Goal: Task Accomplishment & Management: Use online tool/utility

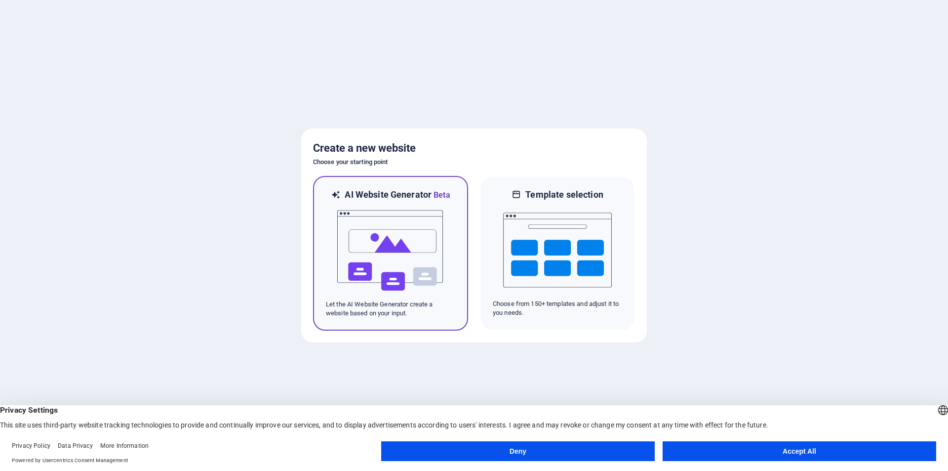
click at [405, 238] on img at bounding box center [390, 250] width 109 height 99
click at [759, 447] on button "Accept All" at bounding box center [800, 451] width 274 height 20
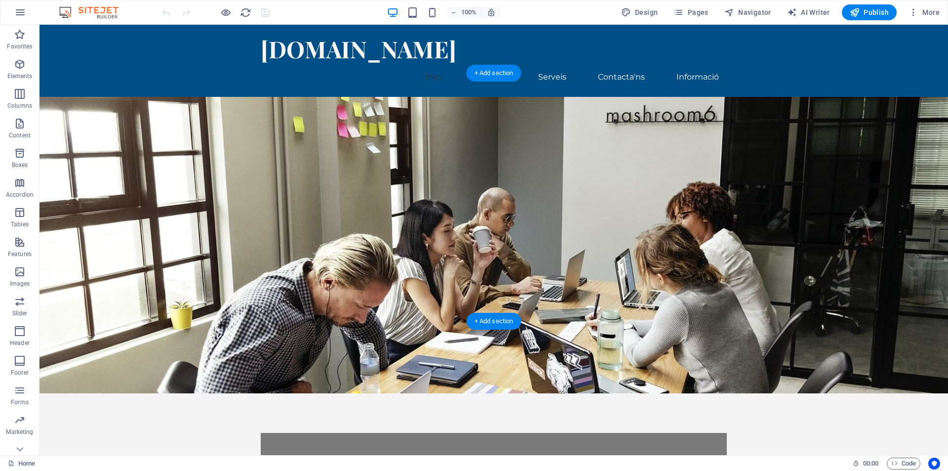
click at [659, 167] on figure at bounding box center [493, 245] width 908 height 296
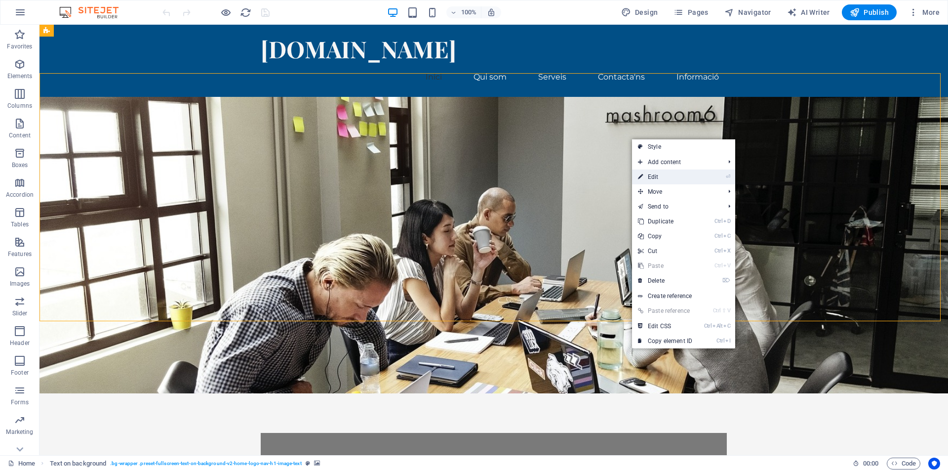
click at [670, 177] on link "⏎ Edit" at bounding box center [665, 176] width 66 height 15
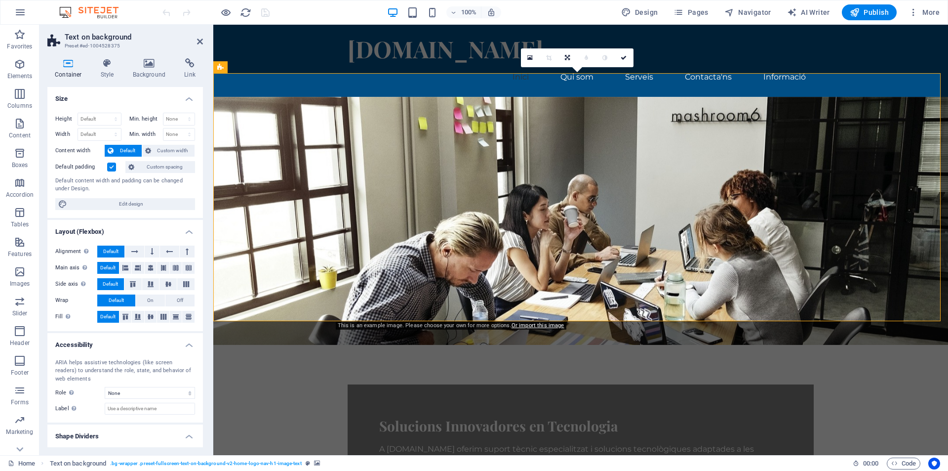
click at [669, 177] on figure at bounding box center [580, 221] width 735 height 248
click at [531, 58] on icon at bounding box center [529, 57] width 5 height 7
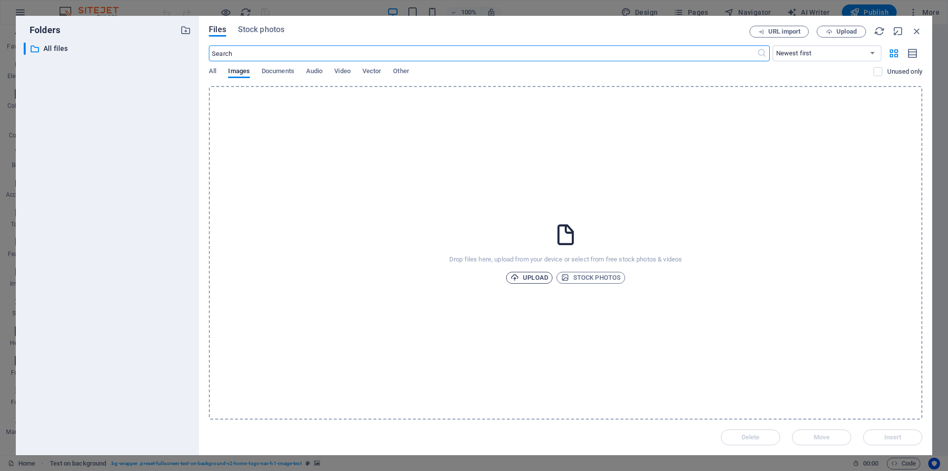
click at [528, 275] on span "Upload" at bounding box center [530, 278] width 38 height 12
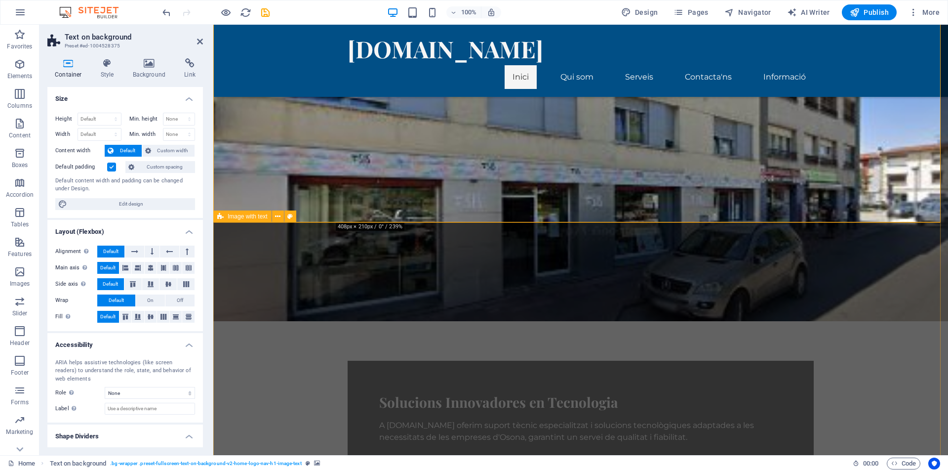
scroll to position [99, 0]
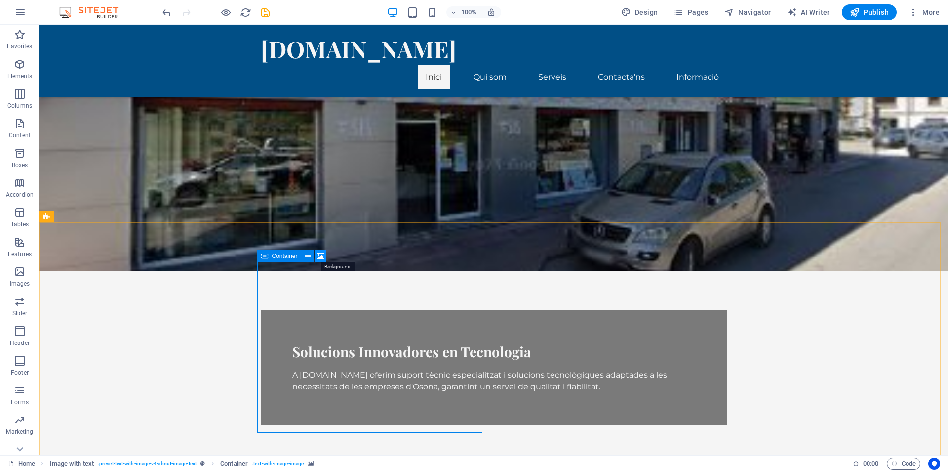
click at [322, 258] on icon at bounding box center [320, 256] width 7 height 10
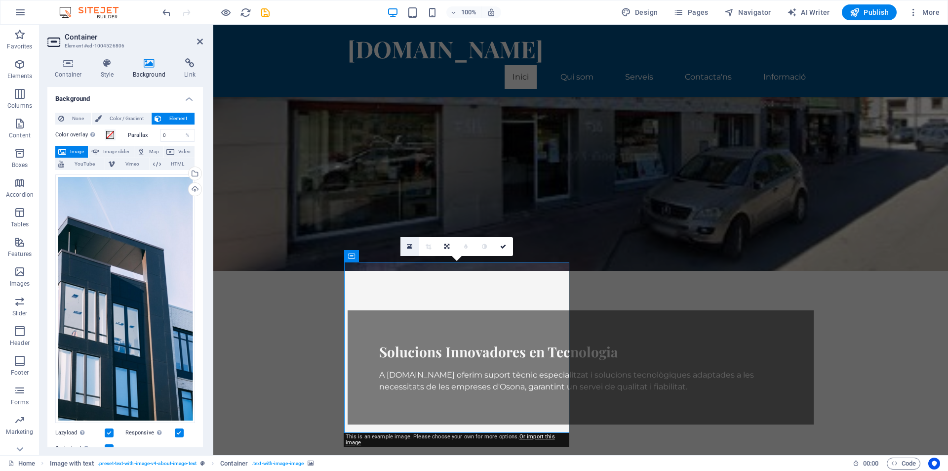
drag, startPoint x: 182, startPoint y: 224, endPoint x: 408, endPoint y: 247, distance: 227.3
click at [408, 247] on icon at bounding box center [409, 246] width 5 height 7
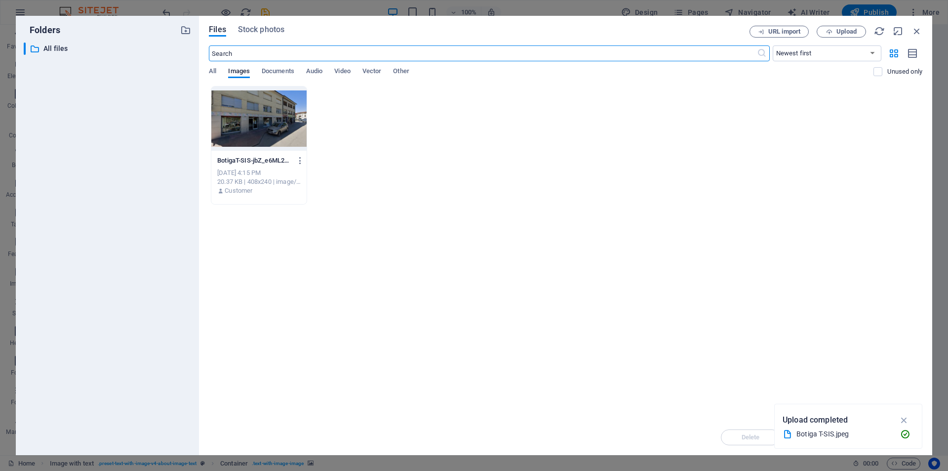
click at [814, 417] on p "Upload completed" at bounding box center [815, 419] width 65 height 13
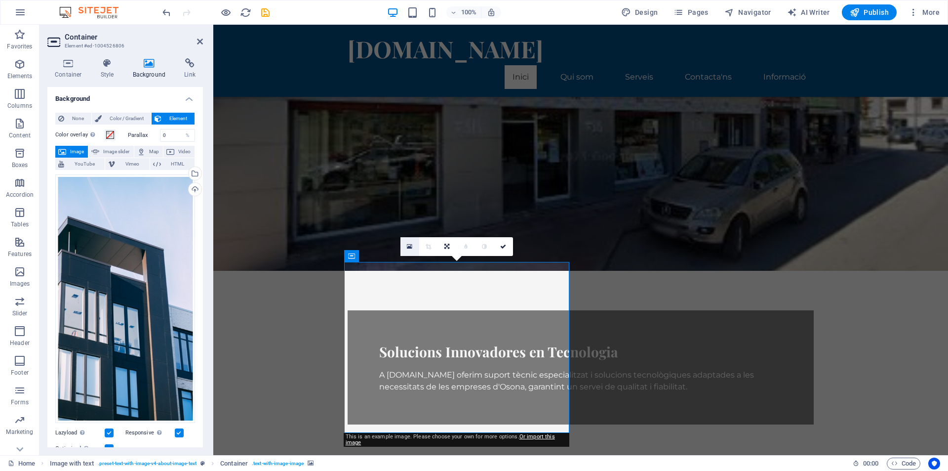
click at [410, 250] on icon at bounding box center [409, 246] width 5 height 7
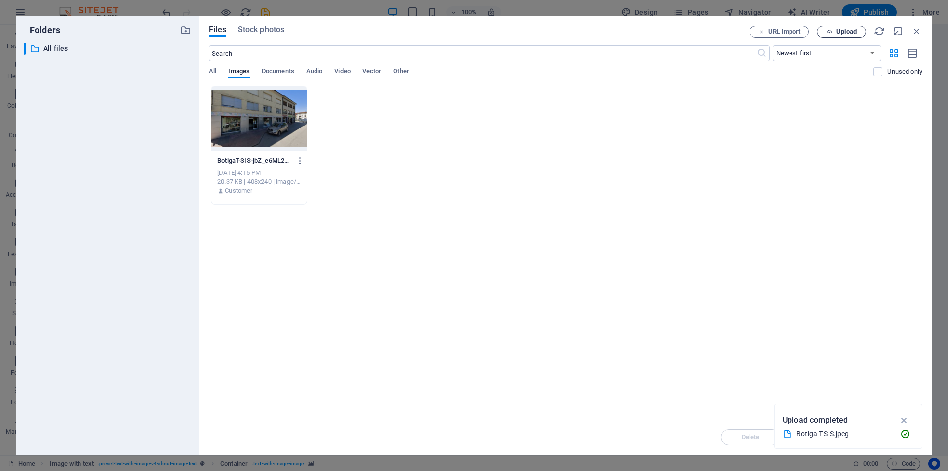
click at [831, 33] on icon "button" at bounding box center [829, 32] width 6 height 6
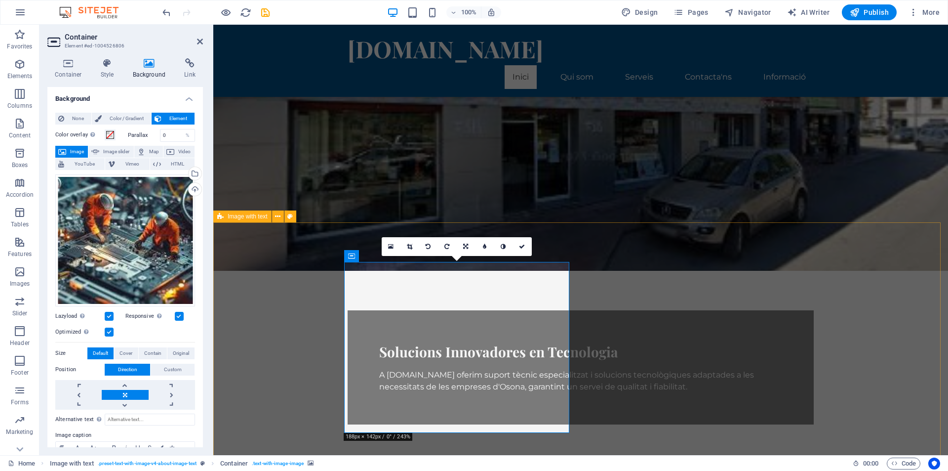
scroll to position [197, 0]
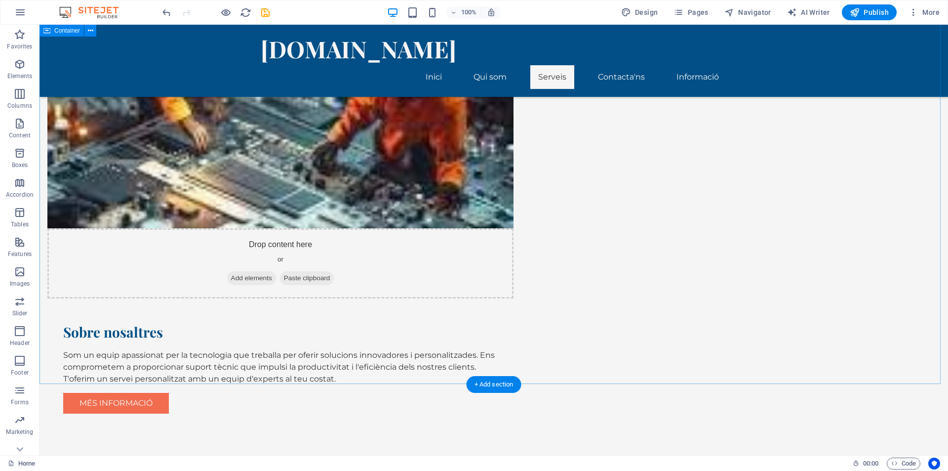
scroll to position [543, 0]
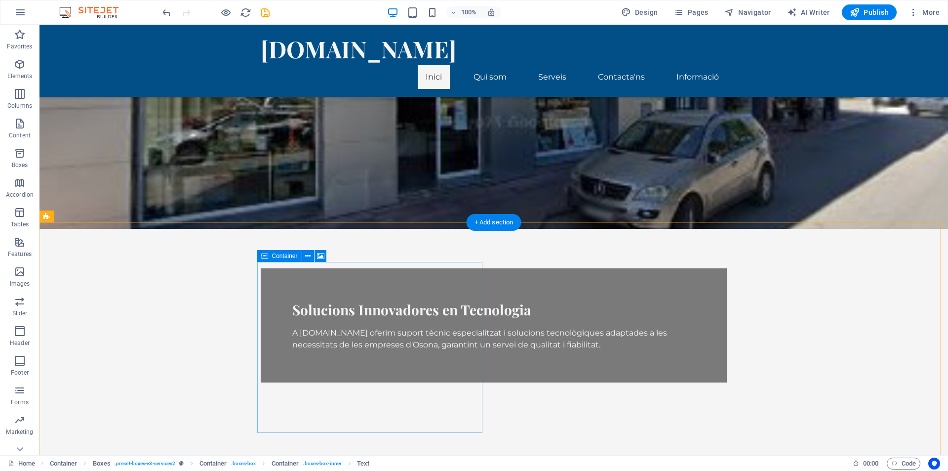
scroll to position [99, 0]
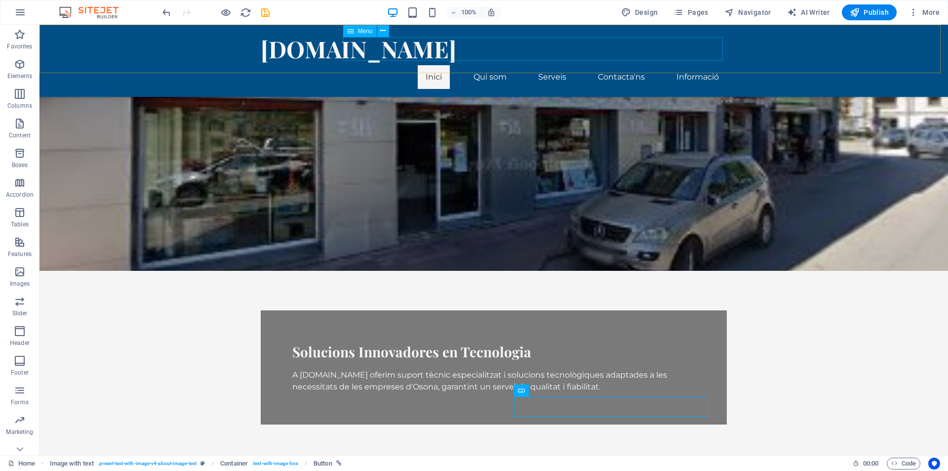
click at [690, 65] on nav "Inici Qui som Serveis Contacta'ns Informació" at bounding box center [494, 77] width 466 height 24
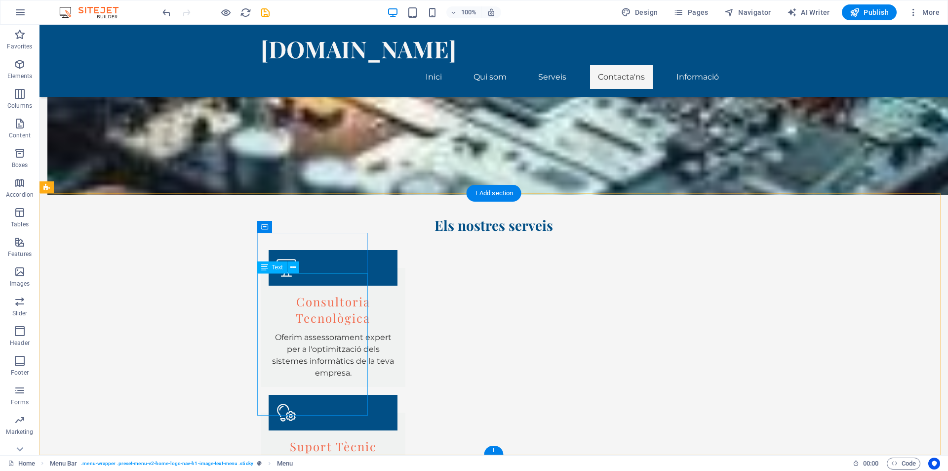
scroll to position [935, 0]
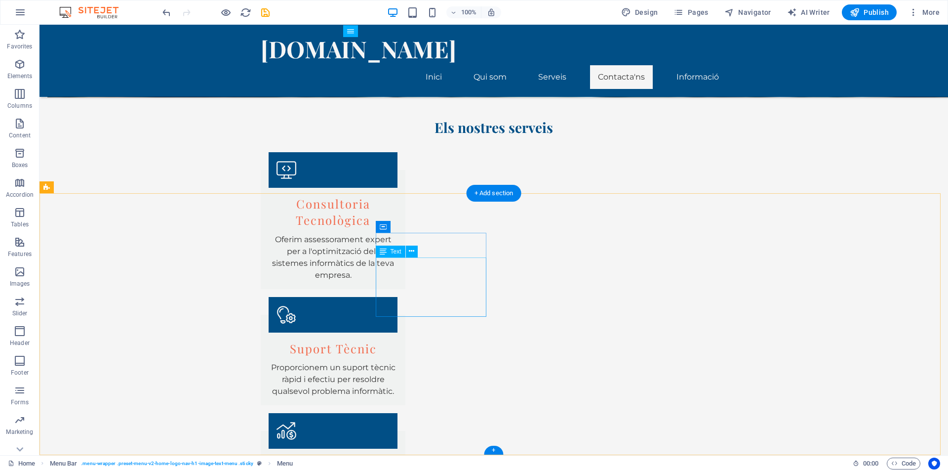
drag, startPoint x: 460, startPoint y: 263, endPoint x: 390, endPoint y: 266, distance: 69.7
click at [382, 254] on icon at bounding box center [383, 251] width 7 height 12
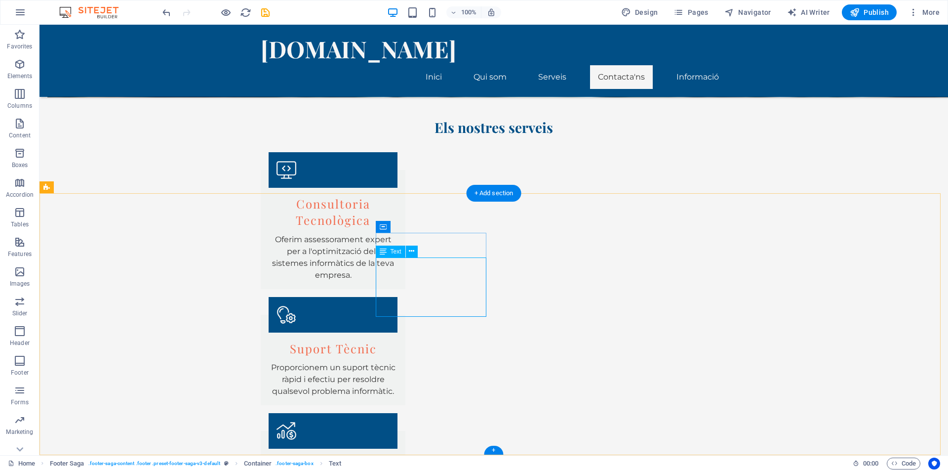
drag, startPoint x: 455, startPoint y: 266, endPoint x: 285, endPoint y: 265, distance: 169.9
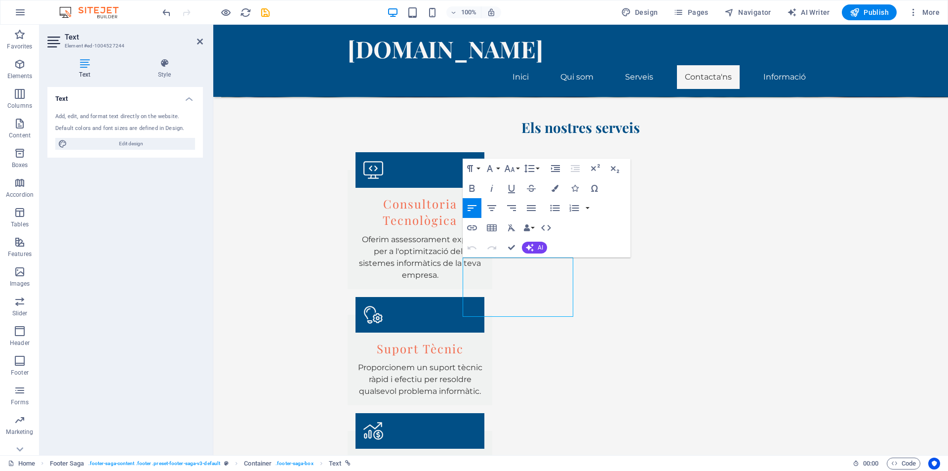
drag, startPoint x: 119, startPoint y: 143, endPoint x: 139, endPoint y: 200, distance: 60.3
click at [119, 143] on span "Edit design" at bounding box center [131, 144] width 122 height 12
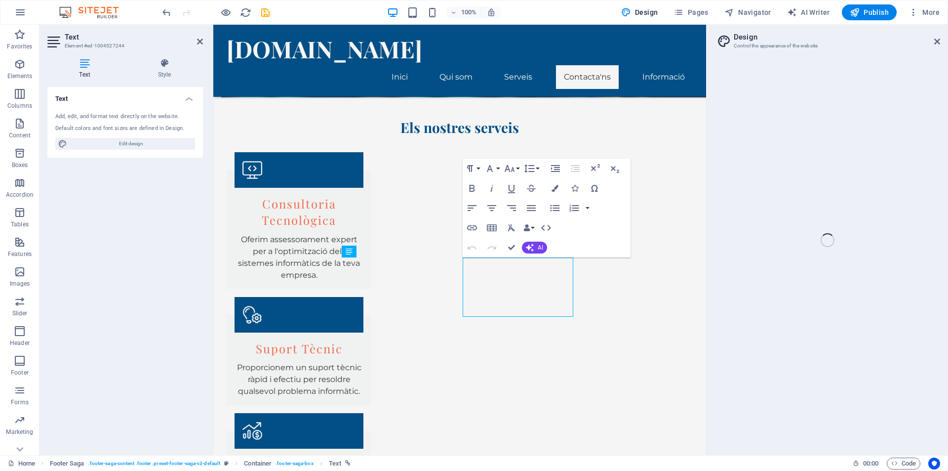
select select "px"
select select "200"
select select "px"
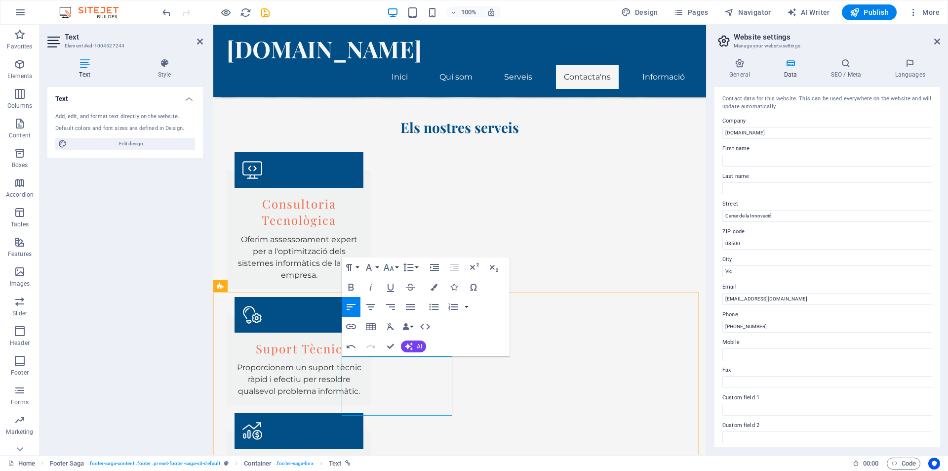
scroll to position [836, 0]
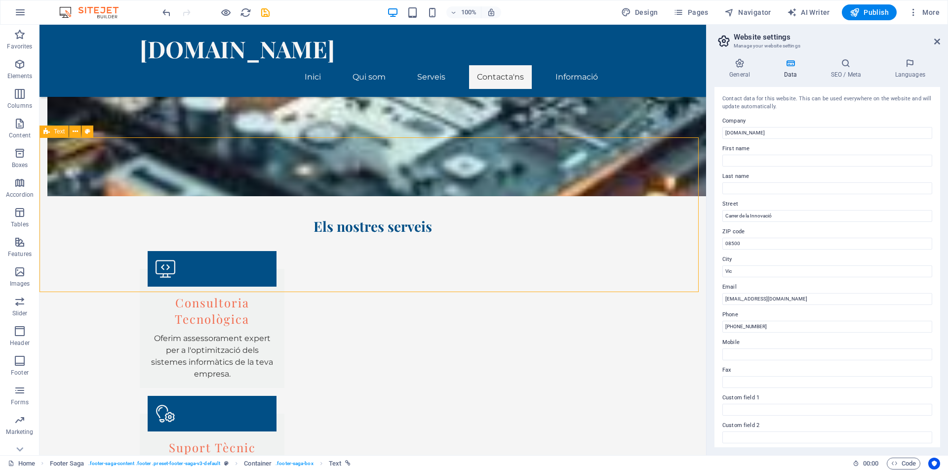
scroll to position [688, 0]
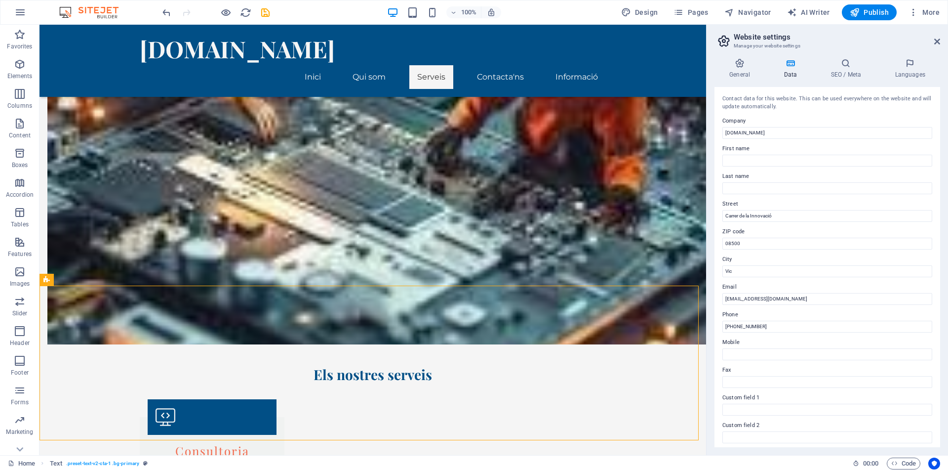
click at [488, 65] on nav "Inici Qui som Serveis Contacta'ns Informació" at bounding box center [373, 77] width 466 height 24
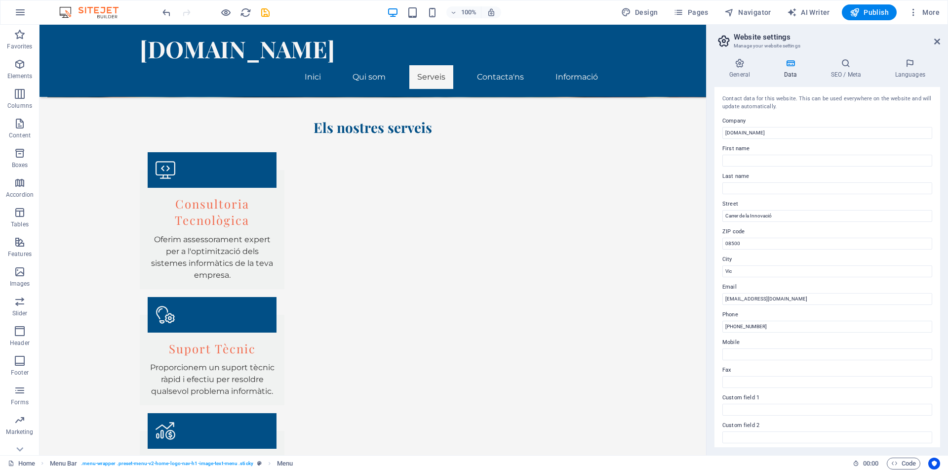
scroll to position [787, 0]
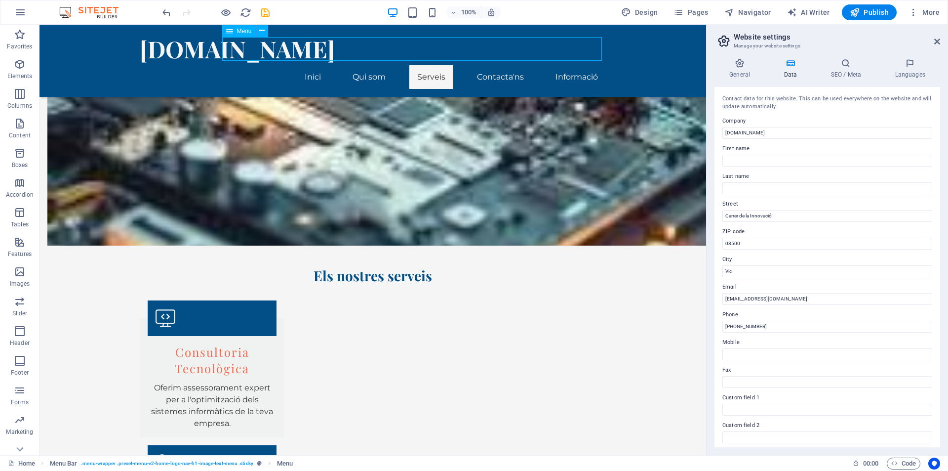
click at [488, 65] on nav "Inici Qui som Serveis Contacta'ns Informació" at bounding box center [373, 77] width 466 height 24
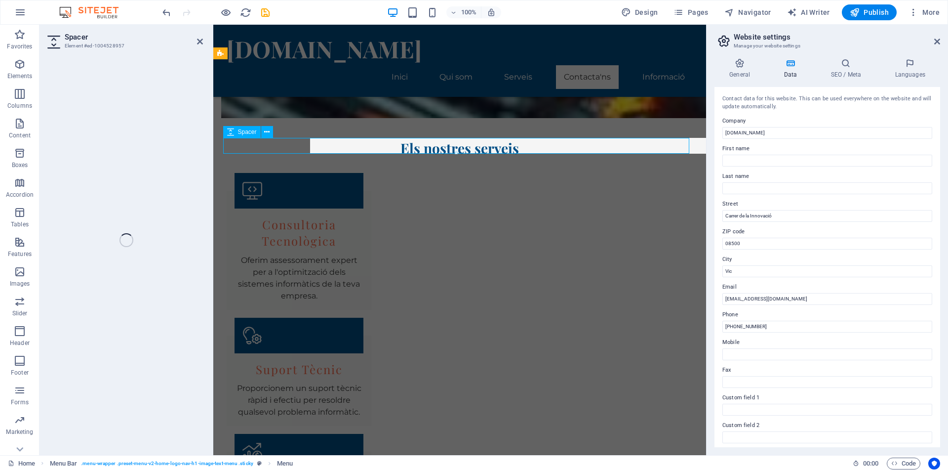
select select "rem"
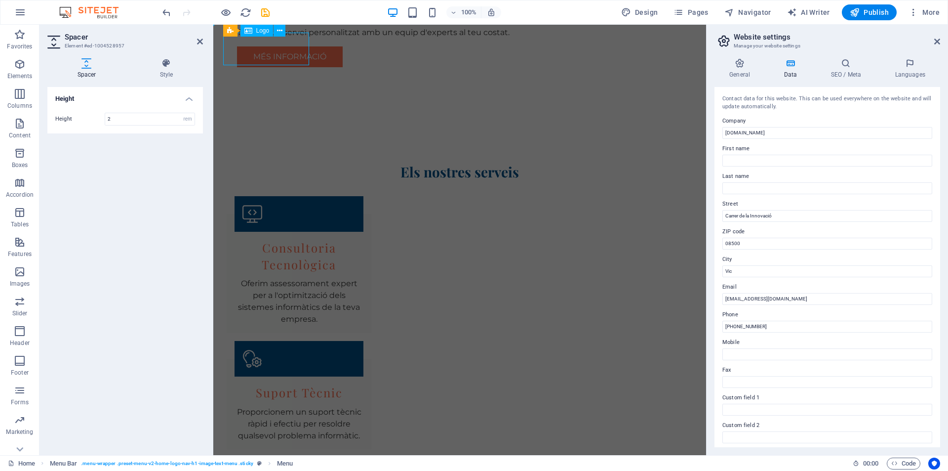
scroll to position [0, 0]
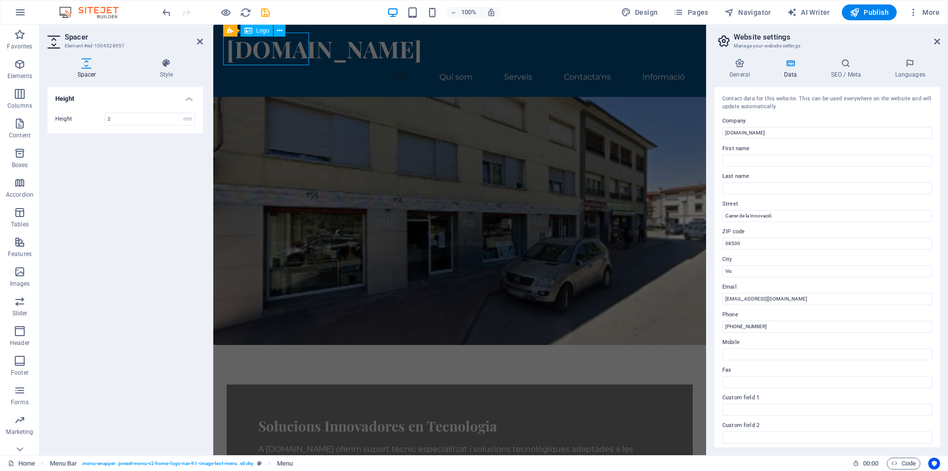
click at [451, 31] on div "[DOMAIN_NAME] Inici Qui som Serveis Contacta'ns Informació" at bounding box center [459, 61] width 493 height 72
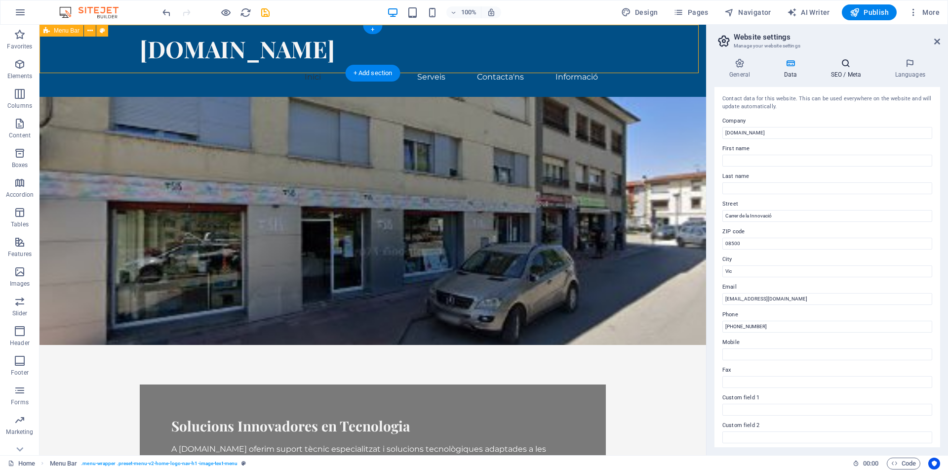
click at [849, 62] on icon at bounding box center [846, 63] width 60 height 10
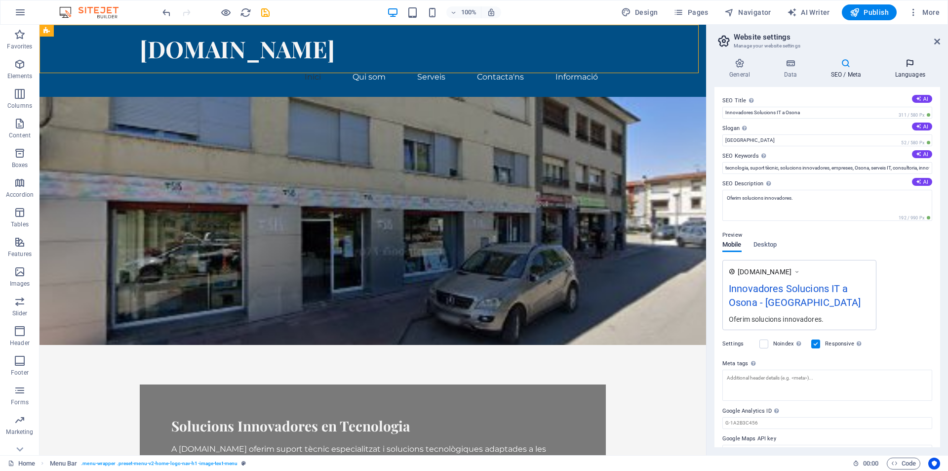
click at [907, 65] on icon at bounding box center [910, 63] width 60 height 10
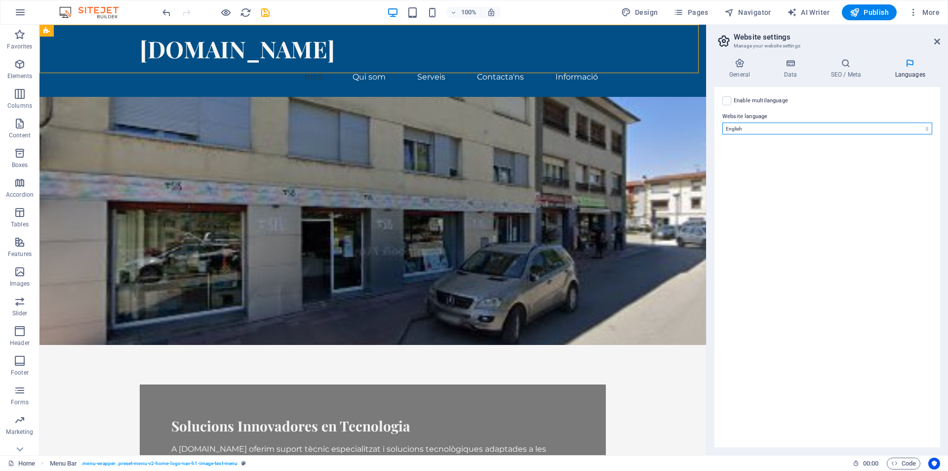
click at [756, 133] on select "Abkhazian Afar Afrikaans Akan Albanian Amharic Arabic Aragonese Armenian Assame…" at bounding box center [827, 128] width 210 height 12
click at [756, 131] on select "Abkhazian Afar Afrikaans Akan Albanian Amharic Arabic Aragonese Armenian Assame…" at bounding box center [827, 128] width 210 height 12
drag, startPoint x: 783, startPoint y: 124, endPoint x: 789, endPoint y: 125, distance: 5.9
click at [784, 124] on select "Abkhazian Afar Afrikaans Akan Albanian Amharic Arabic Aragonese Armenian Assame…" at bounding box center [827, 128] width 210 height 12
select select "26"
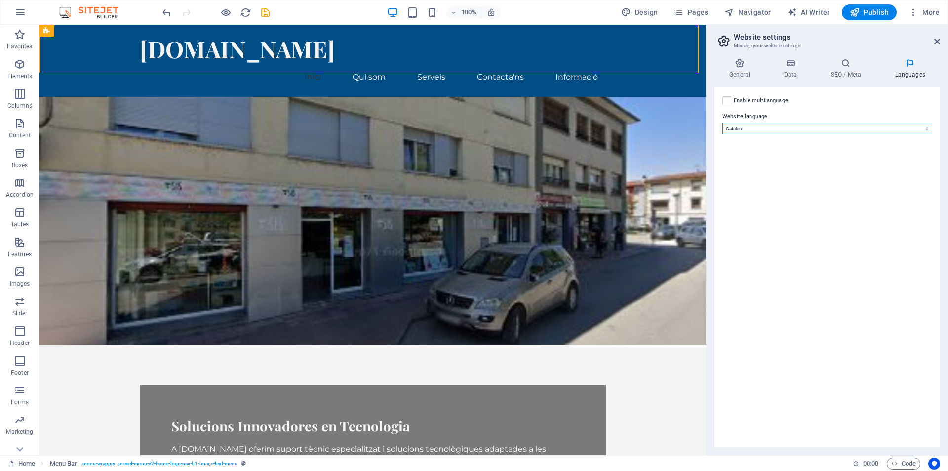
click at [722, 122] on select "Abkhazian Afar Afrikaans Akan Albanian Amharic Arabic Aragonese Armenian Assame…" at bounding box center [827, 128] width 210 height 12
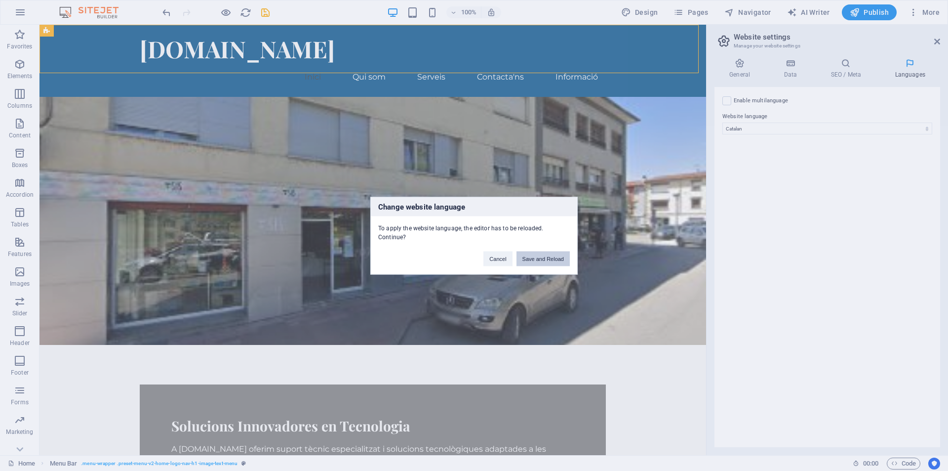
drag, startPoint x: 548, startPoint y: 256, endPoint x: 498, endPoint y: 272, distance: 52.2
click at [548, 256] on button "Save and Reload" at bounding box center [542, 258] width 53 height 15
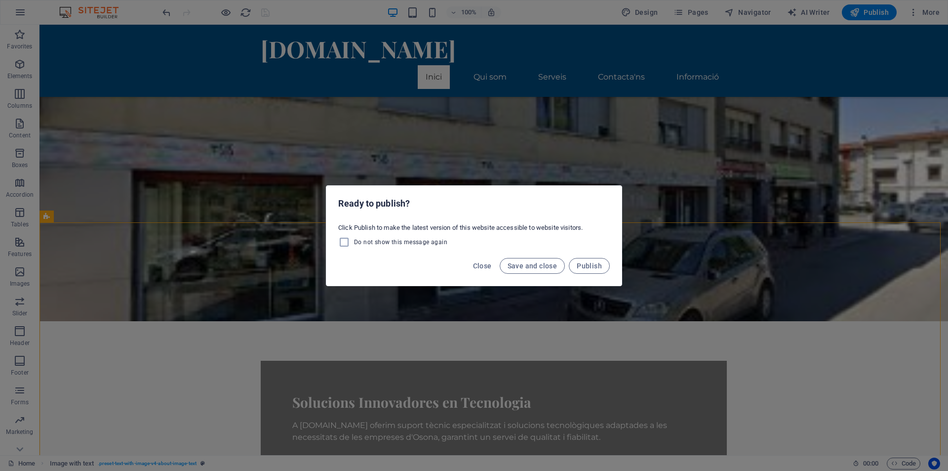
scroll to position [99, 0]
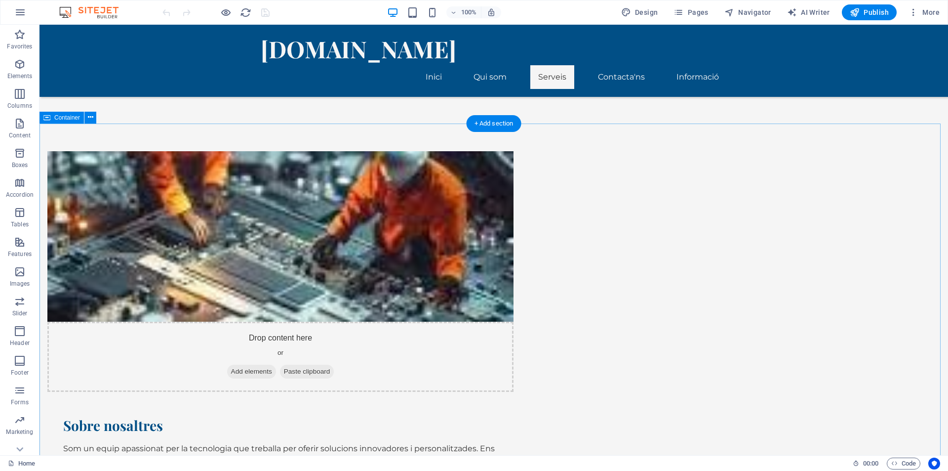
scroll to position [444, 0]
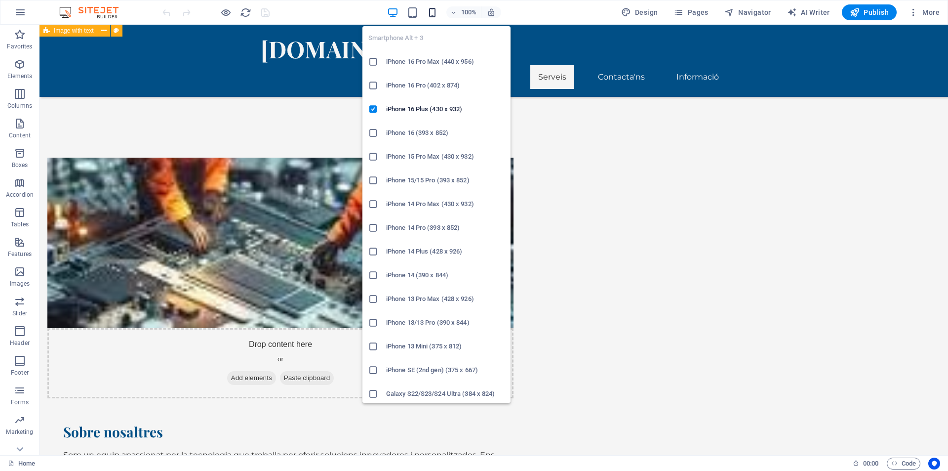
click at [430, 11] on icon "button" at bounding box center [432, 12] width 11 height 11
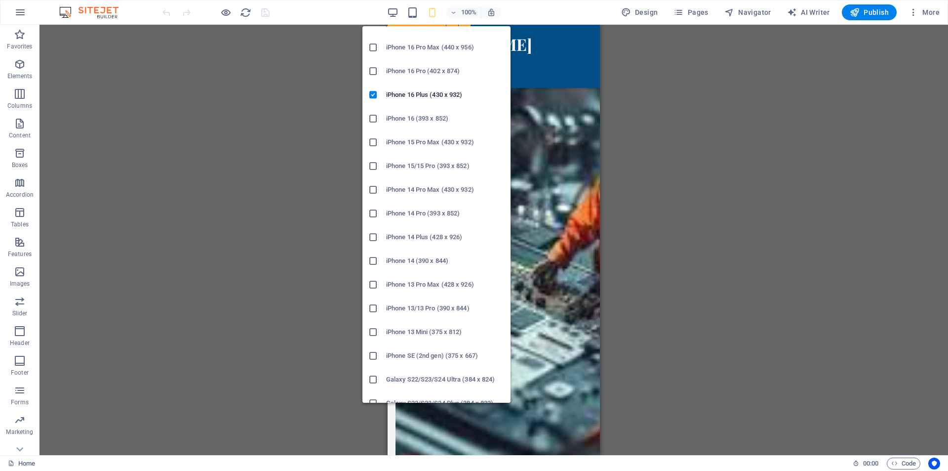
scroll to position [0, 0]
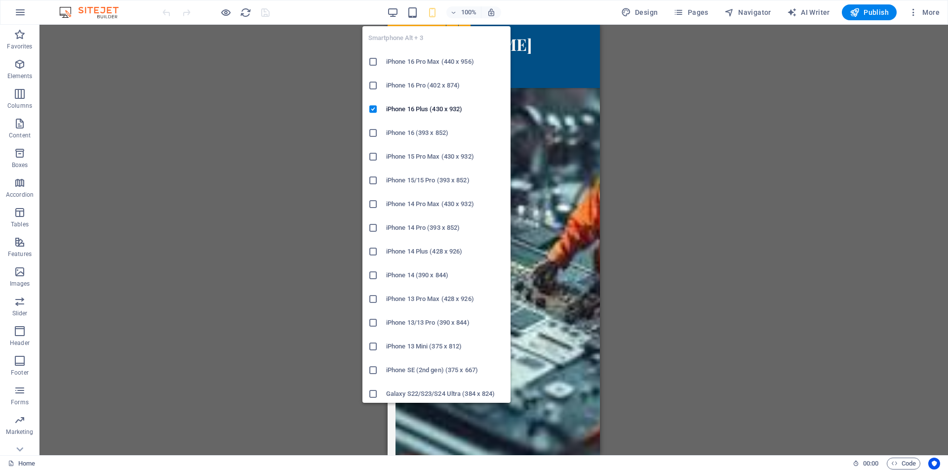
click at [373, 158] on icon at bounding box center [373, 157] width 10 height 10
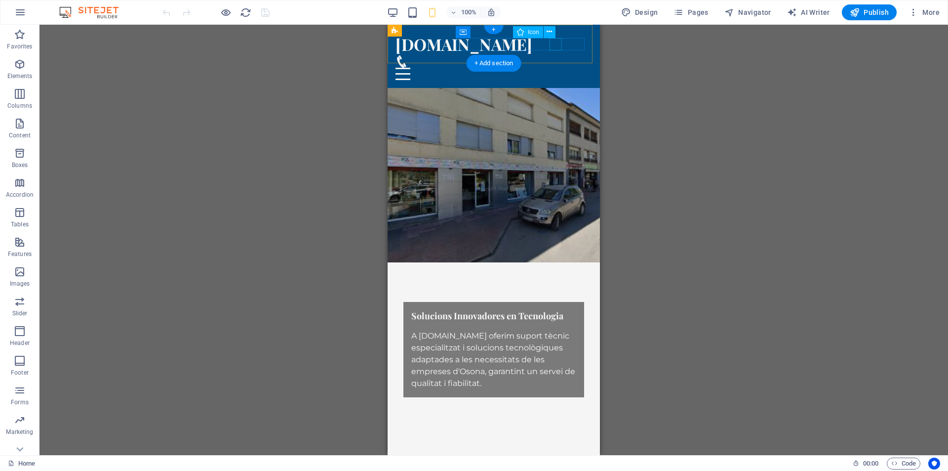
click at [555, 55] on figure at bounding box center [489, 61] width 189 height 12
select select "xMidYMid"
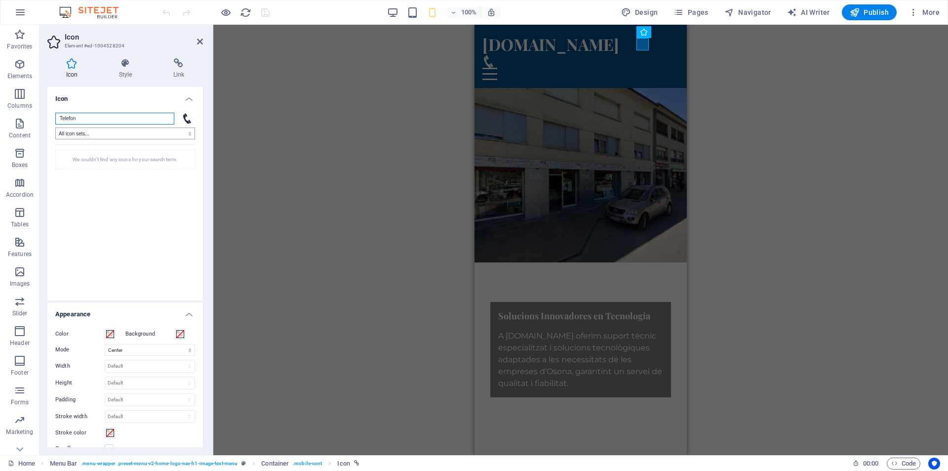
type input "Telefon"
click at [153, 137] on select "All icon sets... IcoFont Ionicons FontAwesome Brands FontAwesome Duotone FontAw…" at bounding box center [125, 133] width 140 height 12
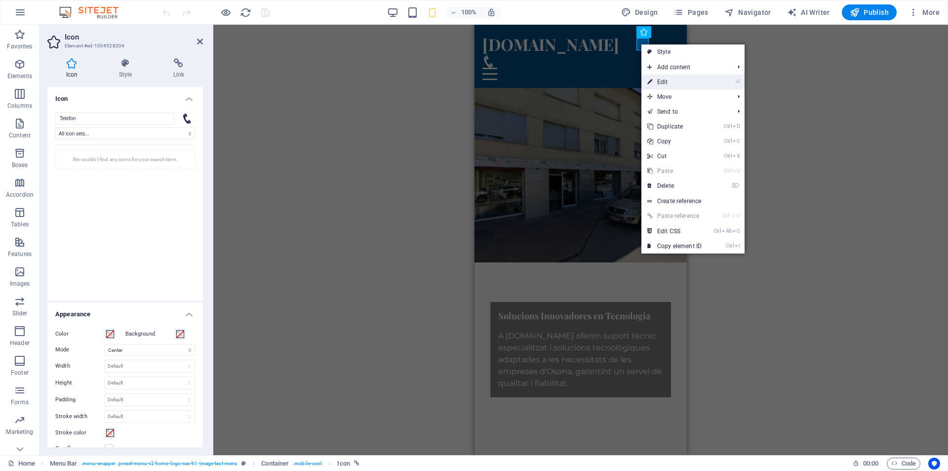
click at [663, 80] on link "⏎ Edit" at bounding box center [674, 82] width 66 height 15
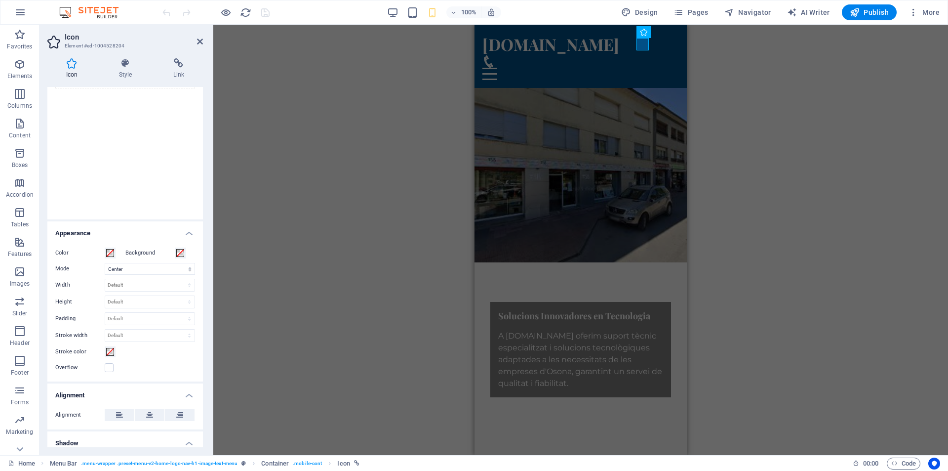
scroll to position [10, 0]
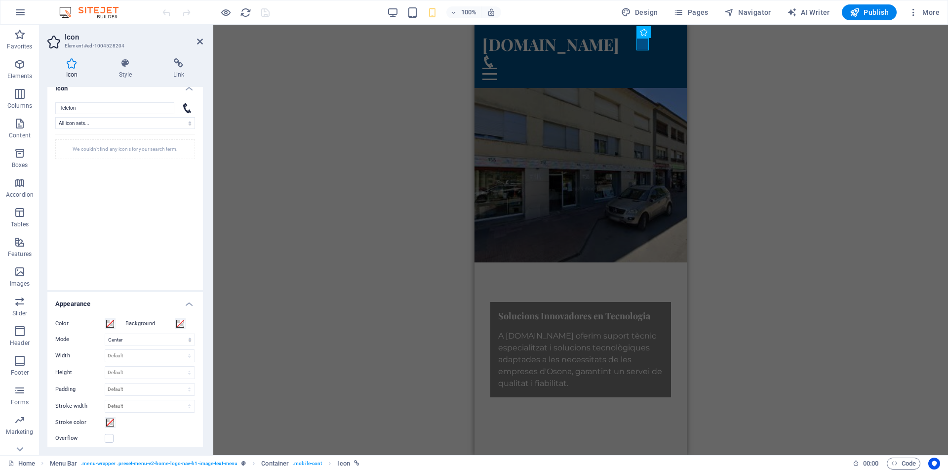
click at [66, 9] on img at bounding box center [94, 12] width 74 height 12
click at [17, 11] on icon "button" at bounding box center [20, 12] width 12 height 12
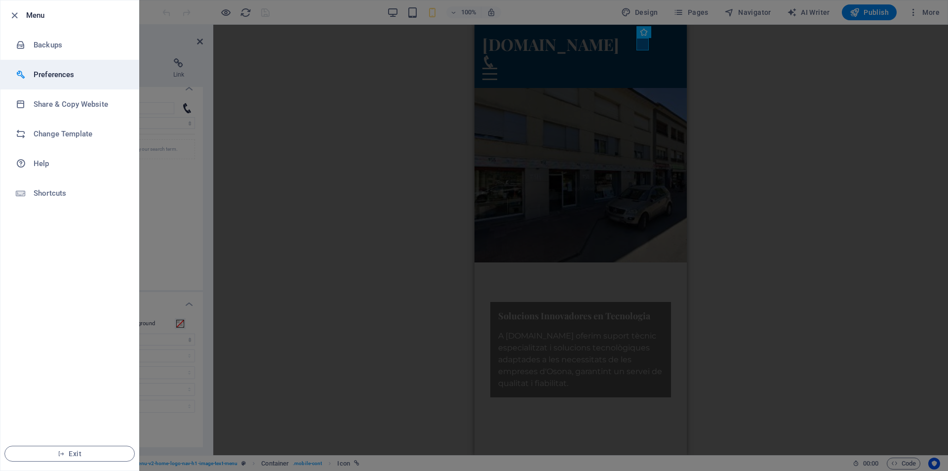
click at [40, 69] on h6 "Preferences" at bounding box center [79, 75] width 91 height 12
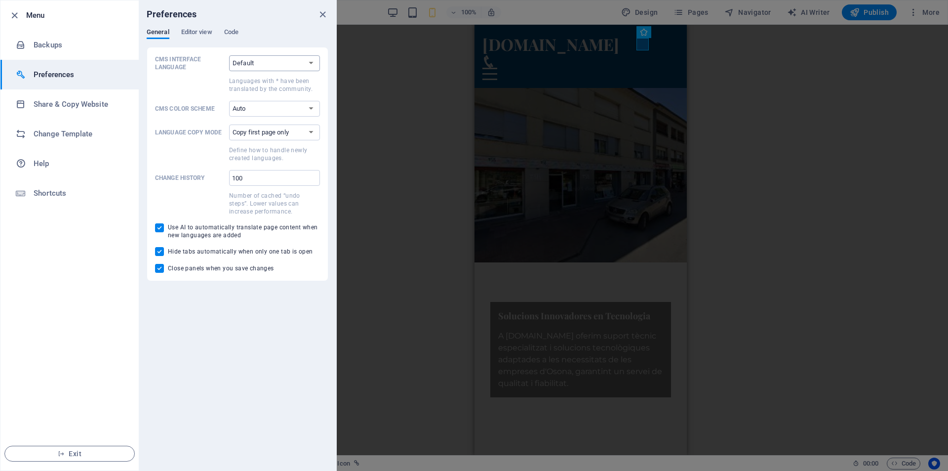
click at [271, 63] on select "Default Deutsch English Español Suomi* Français Magyar Italiano Nederlands Pols…" at bounding box center [274, 63] width 91 height 16
select select "es"
click at [229, 55] on select "Default Deutsch English Español Suomi* Français Magyar Italiano Nederlands Pols…" at bounding box center [274, 63] width 91 height 16
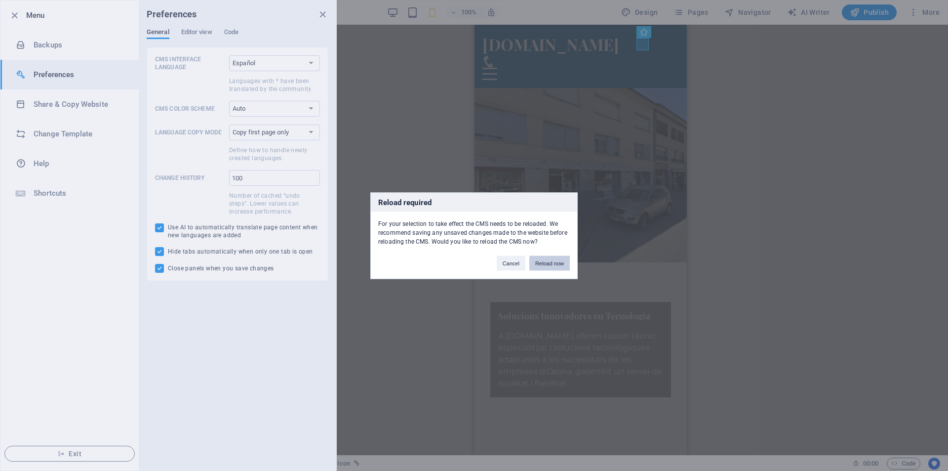
click at [542, 267] on button "Reload now" at bounding box center [549, 262] width 40 height 15
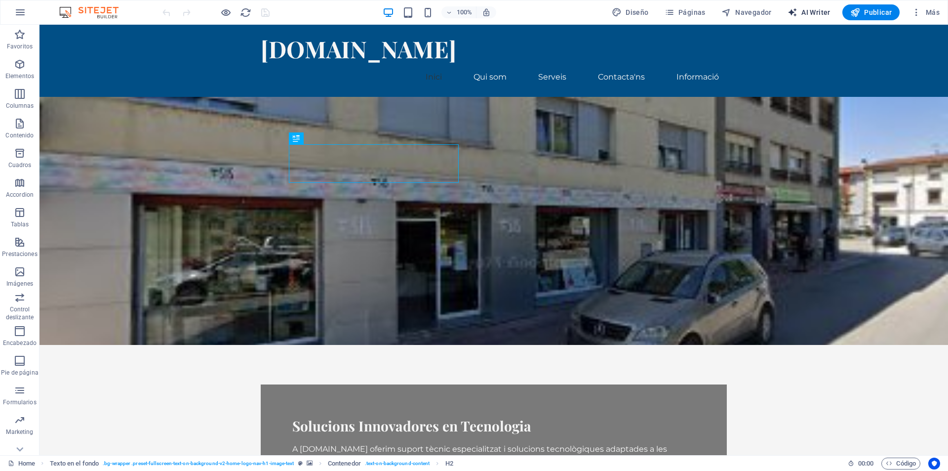
click at [816, 13] on span "AI Writer" at bounding box center [809, 12] width 43 height 10
select select "English"
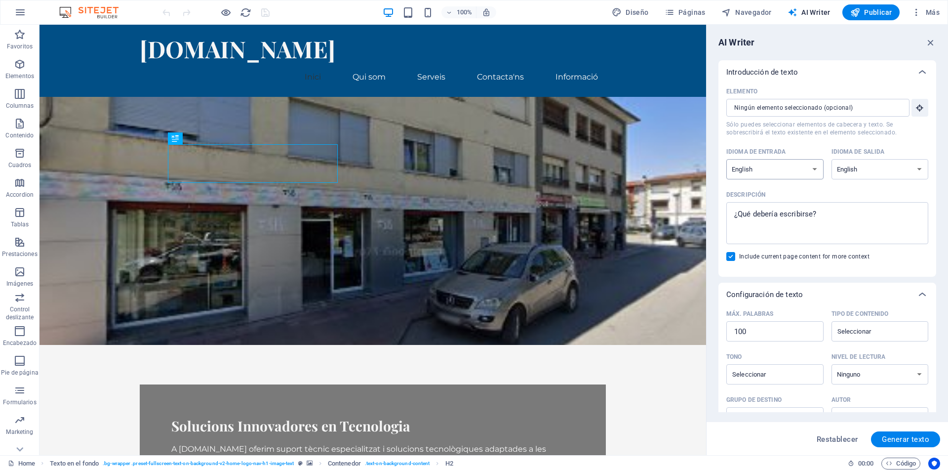
click at [792, 173] on select "Albanian Arabic Armenian Awadhi Azerbaijani Bashkir Basque Belarusian Bengali B…" at bounding box center [774, 169] width 97 height 20
select select "Catalan"
click at [726, 159] on select "Albanian Arabic Armenian Awadhi Azerbaijani Bashkir Basque Belarusian Bengali B…" at bounding box center [774, 169] width 97 height 20
click at [868, 172] on select "Albanian Arabic Armenian Awadhi Azerbaijani Bashkir Basque Belarusian Bengali B…" at bounding box center [879, 169] width 97 height 20
select select "Spanish"
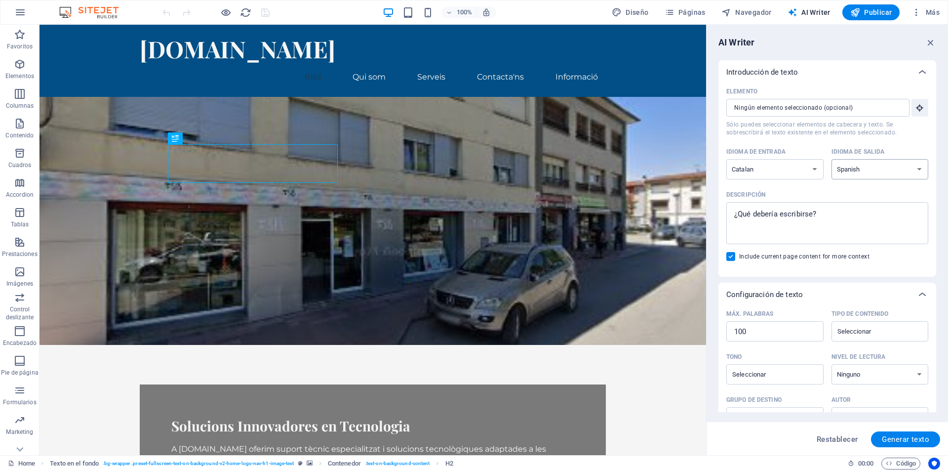
click at [831, 159] on select "Albanian Arabic Armenian Awadhi Azerbaijani Bashkir Basque Belarusian Bengali B…" at bounding box center [879, 169] width 97 height 20
click at [755, 213] on textarea "Descripción x ​" at bounding box center [827, 223] width 192 height 32
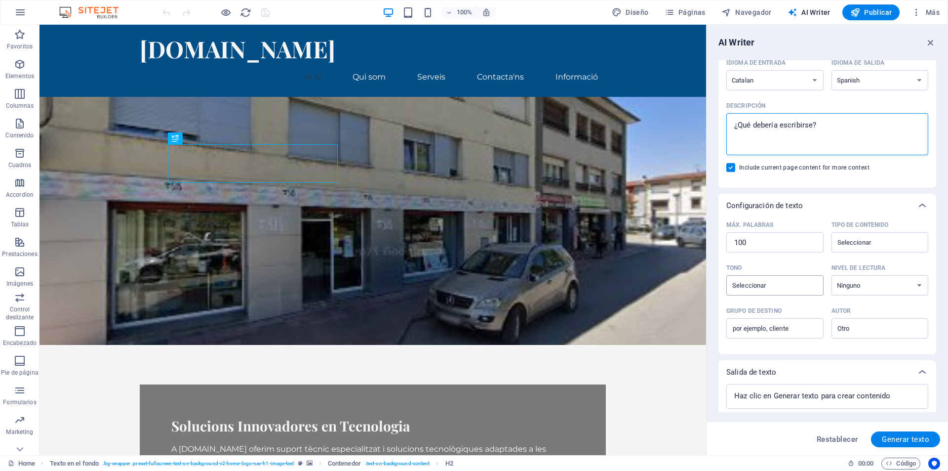
scroll to position [117, 0]
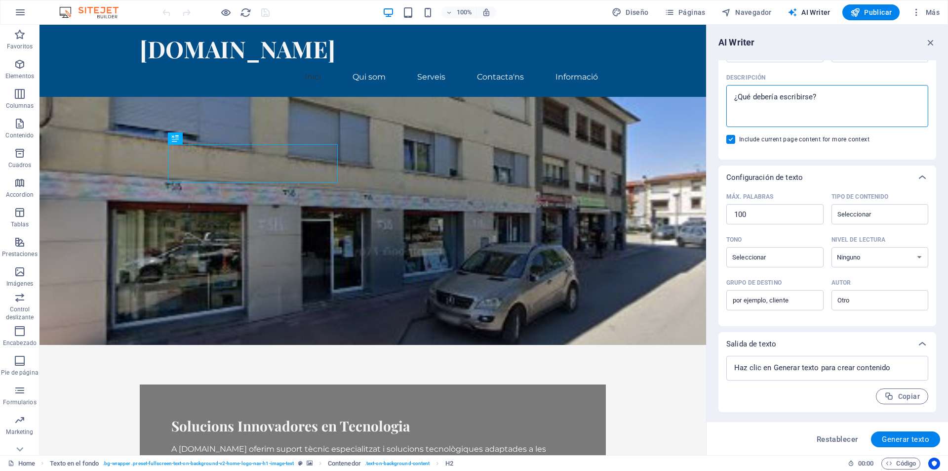
type textarea "x"
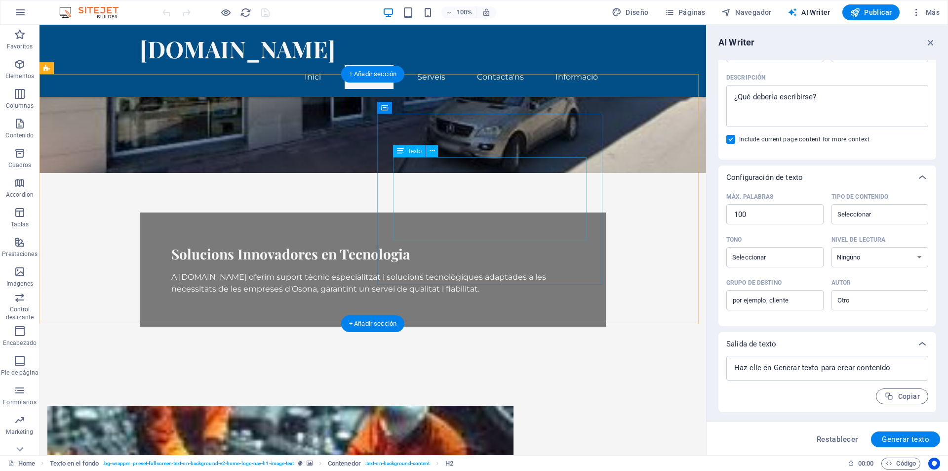
scroll to position [247, 0]
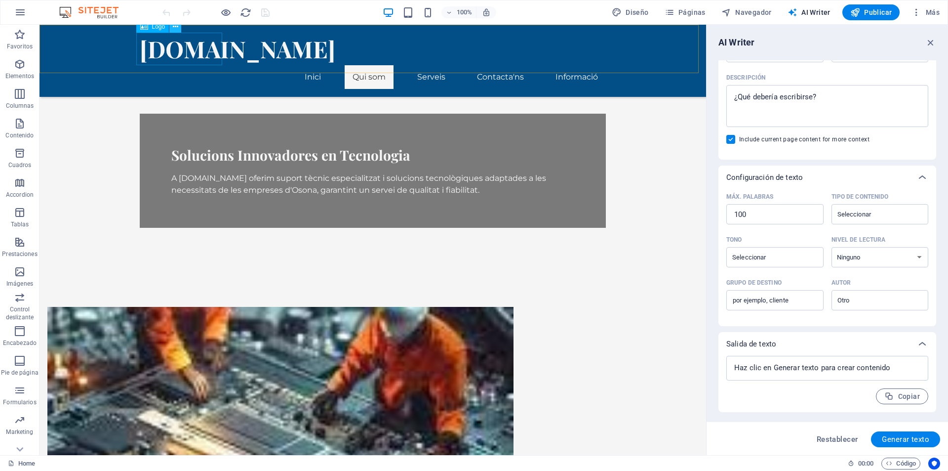
click at [175, 27] on icon at bounding box center [175, 27] width 5 height 10
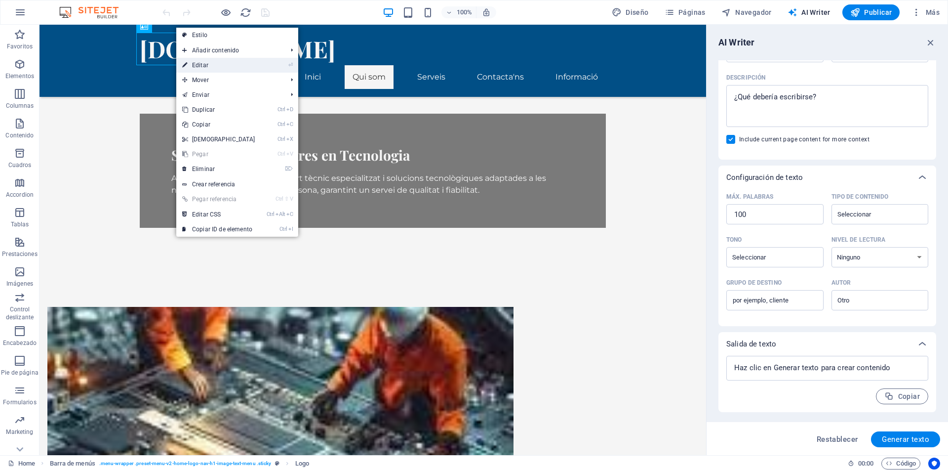
click at [233, 66] on link "⏎ Editar" at bounding box center [218, 65] width 85 height 15
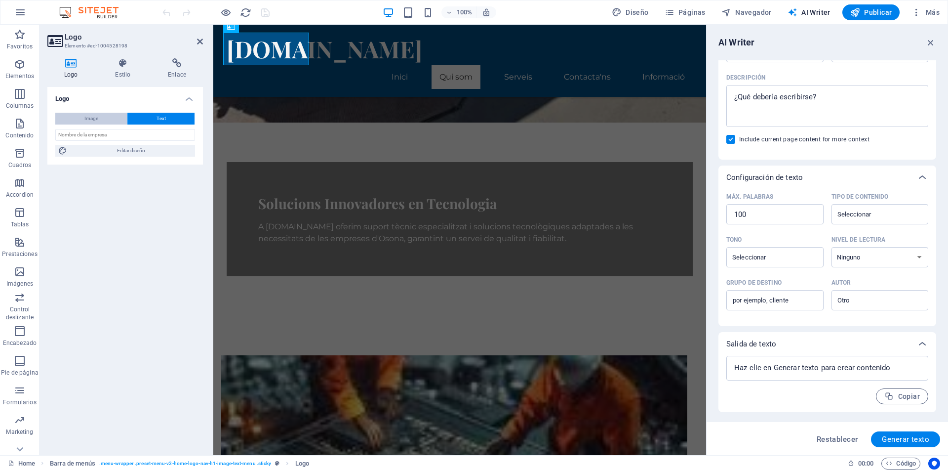
click at [96, 119] on span "Image" at bounding box center [91, 119] width 14 height 12
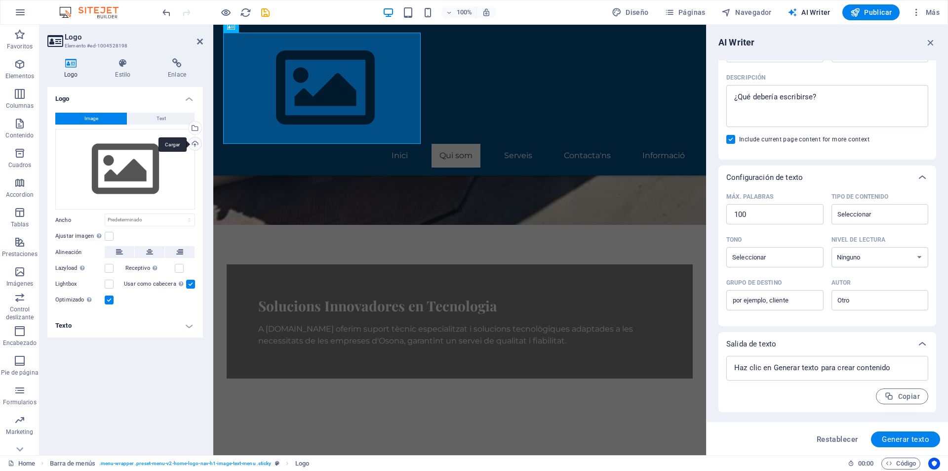
click at [193, 145] on div "Cargar" at bounding box center [194, 144] width 15 height 15
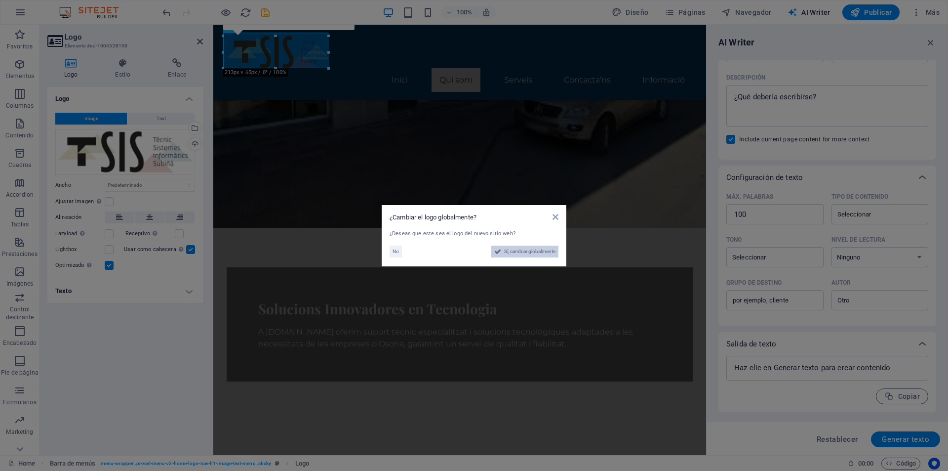
click at [520, 252] on span "Sí, cambiar globalmente" at bounding box center [529, 251] width 51 height 12
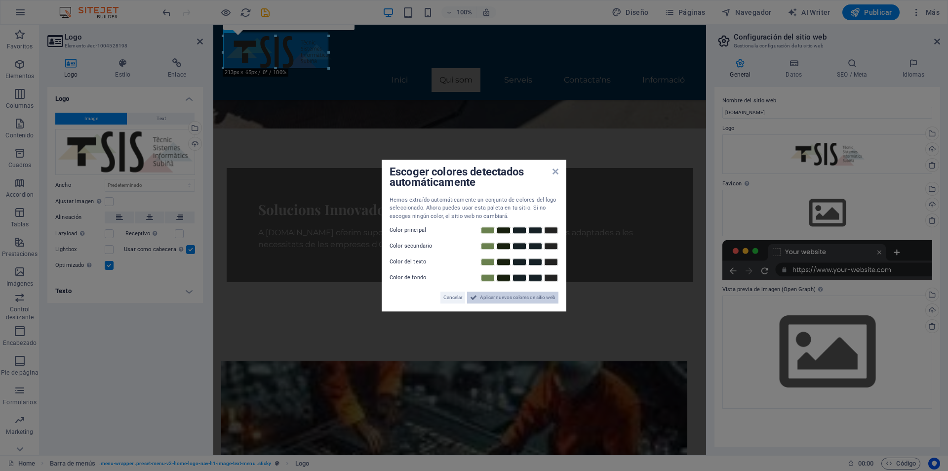
click at [491, 298] on span "Aplicar nuevos colores de sitio web" at bounding box center [518, 297] width 76 height 12
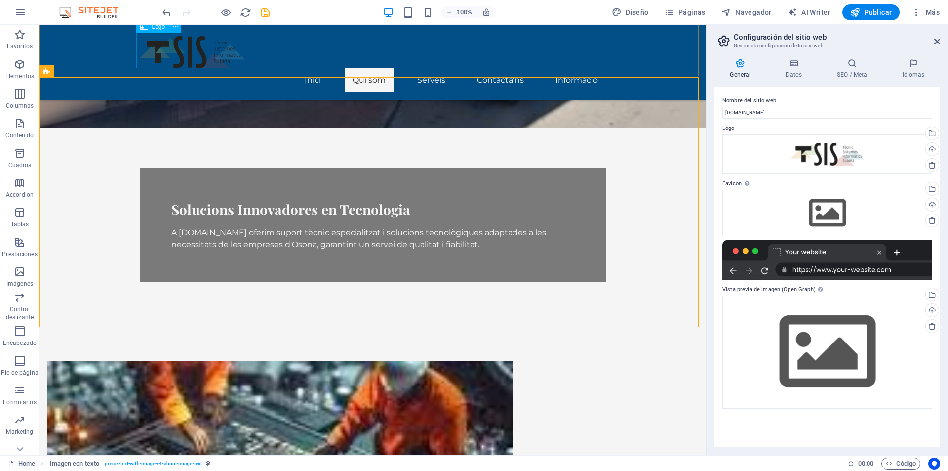
click at [160, 45] on div at bounding box center [373, 51] width 466 height 36
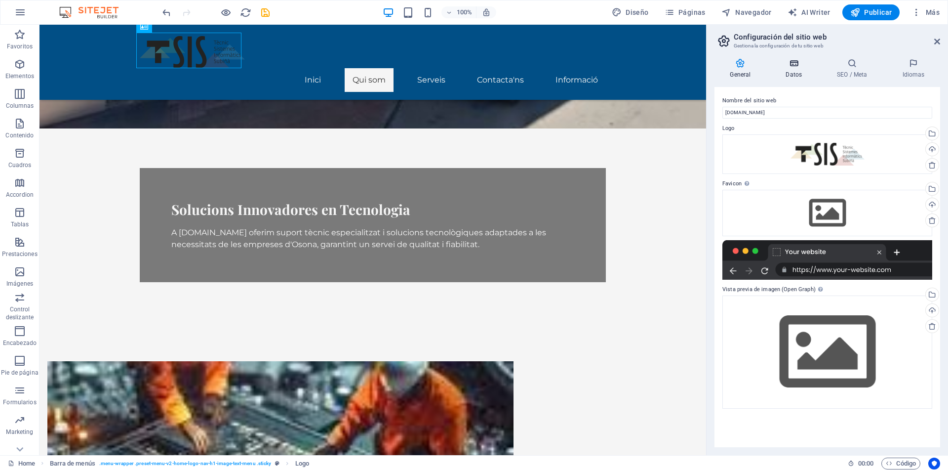
click at [797, 71] on h4 "Datos" at bounding box center [795, 68] width 51 height 21
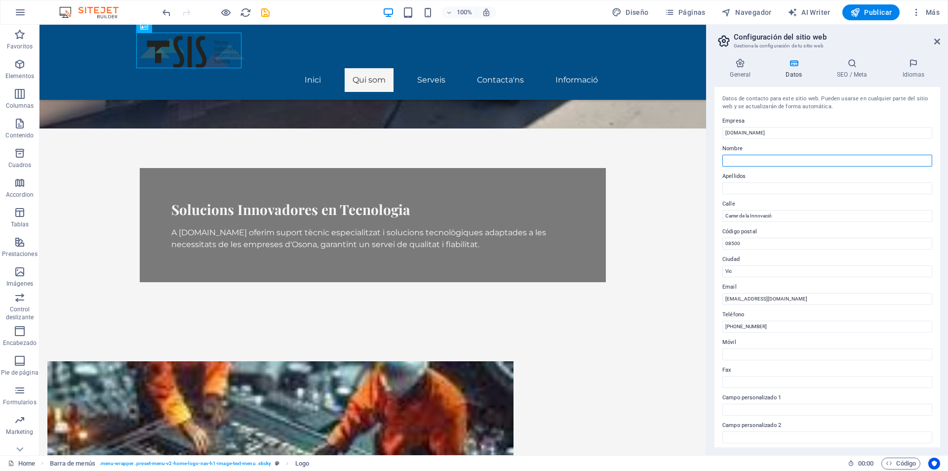
click at [747, 160] on input "Nombre" at bounding box center [827, 161] width 210 height 12
click at [736, 218] on input "Carrer de la Innovació" at bounding box center [827, 216] width 210 height 12
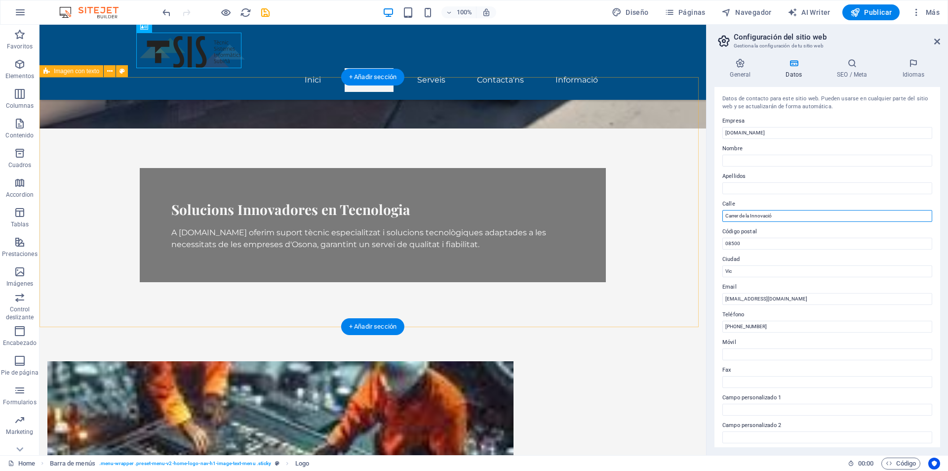
drag, startPoint x: 820, startPoint y: 241, endPoint x: 759, endPoint y: 235, distance: 61.1
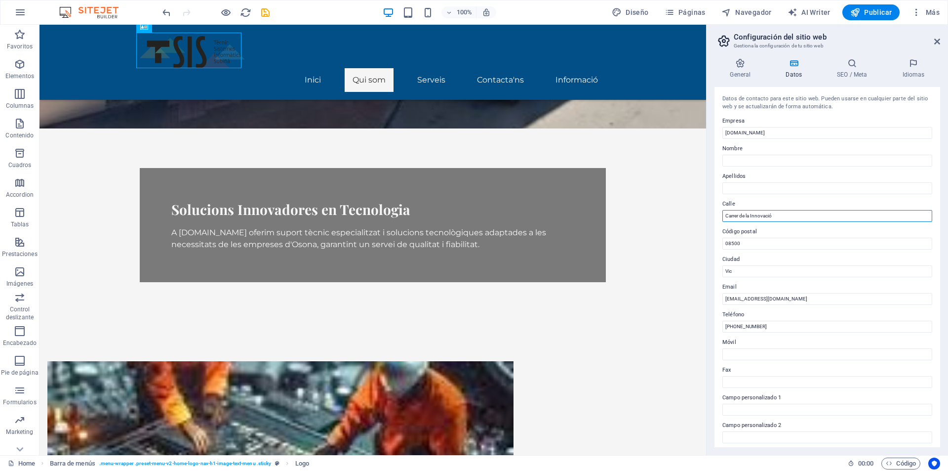
click at [778, 220] on input "Carrer de la Innovació" at bounding box center [827, 216] width 210 height 12
type input "C"
type input "[STREET_ADDRESS]"
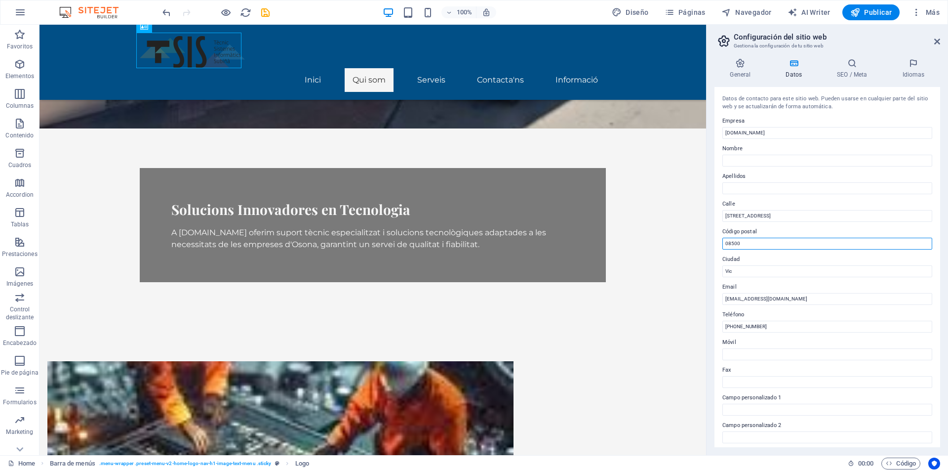
click at [756, 247] on input "08500" at bounding box center [827, 243] width 210 height 12
type input "08510"
drag, startPoint x: 788, startPoint y: 295, endPoint x: 661, endPoint y: 273, distance: 128.8
type input "Manlleu"
click at [756, 329] on input "[PHONE_NUMBER]" at bounding box center [827, 326] width 210 height 12
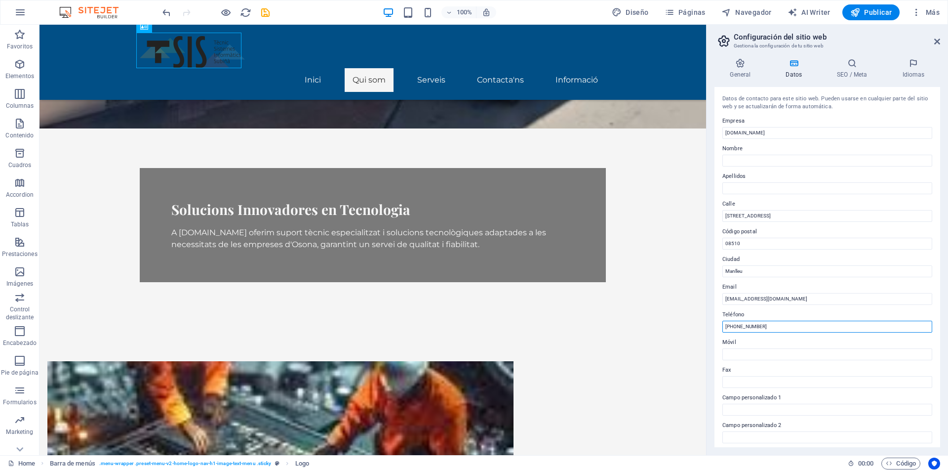
drag, startPoint x: 796, startPoint y: 354, endPoint x: 695, endPoint y: 326, distance: 104.9
type input "93 851 01 33"
click at [745, 354] on input "Móvil" at bounding box center [827, 354] width 210 height 12
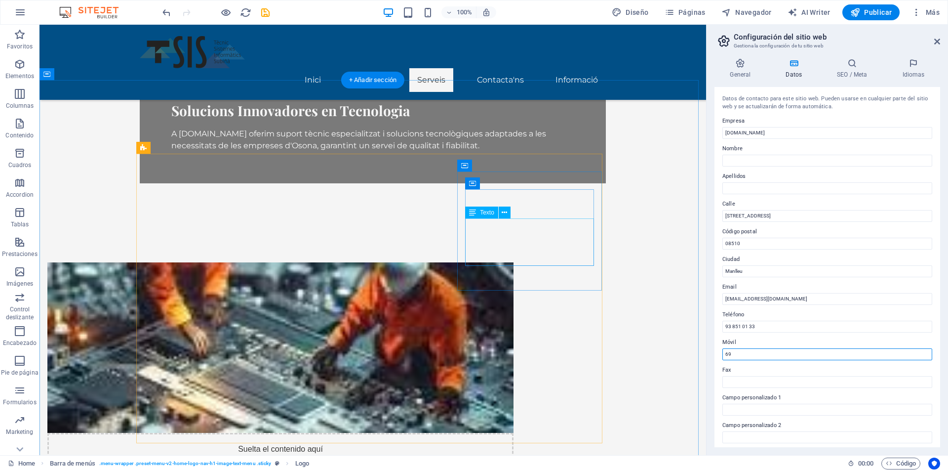
scroll to position [494, 0]
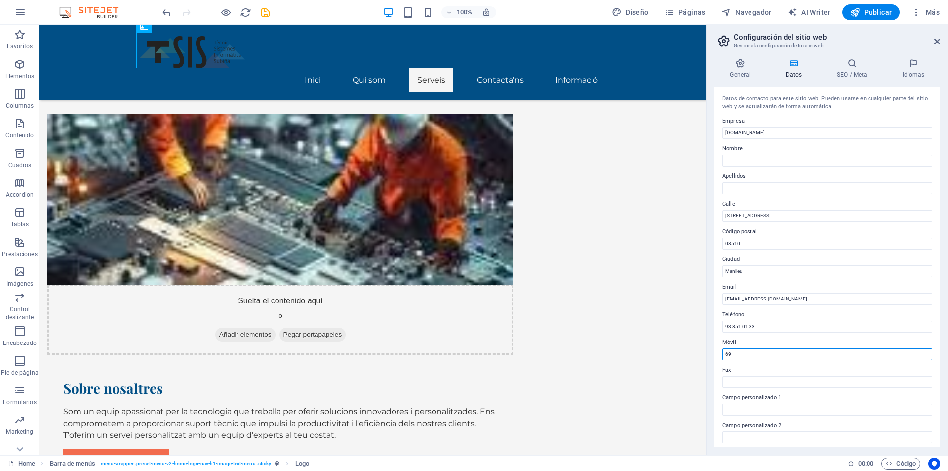
type input "69"
